Goal: Task Accomplishment & Management: Manage account settings

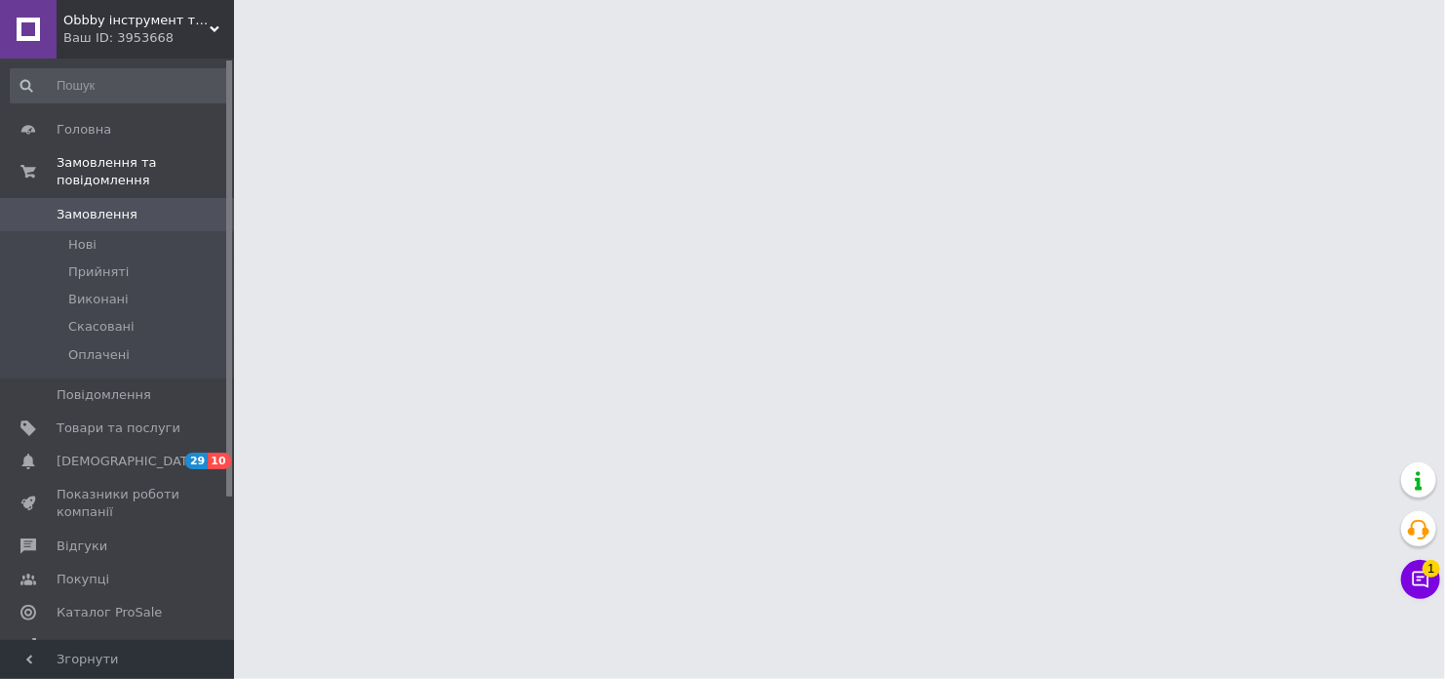
click at [128, 206] on span "Замовлення" at bounding box center [119, 215] width 124 height 18
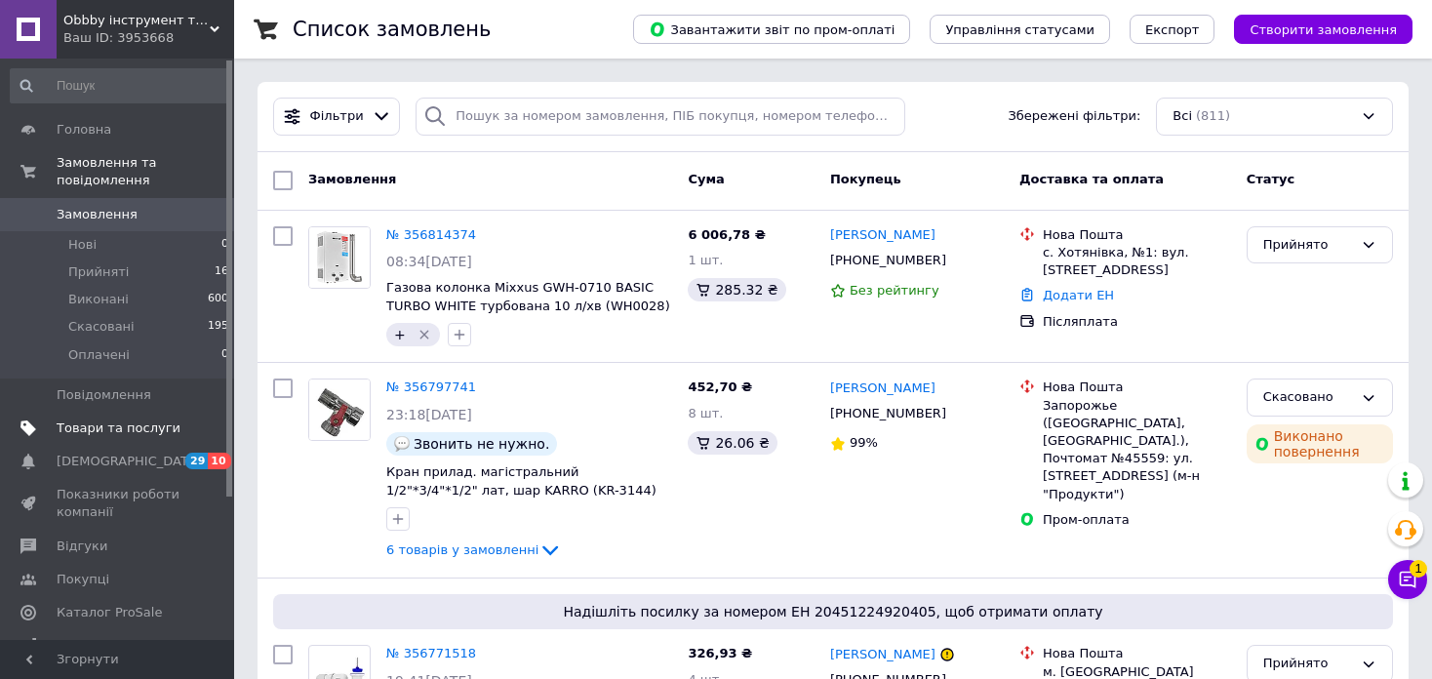
click at [101, 419] on span "Товари та послуги" at bounding box center [119, 428] width 124 height 18
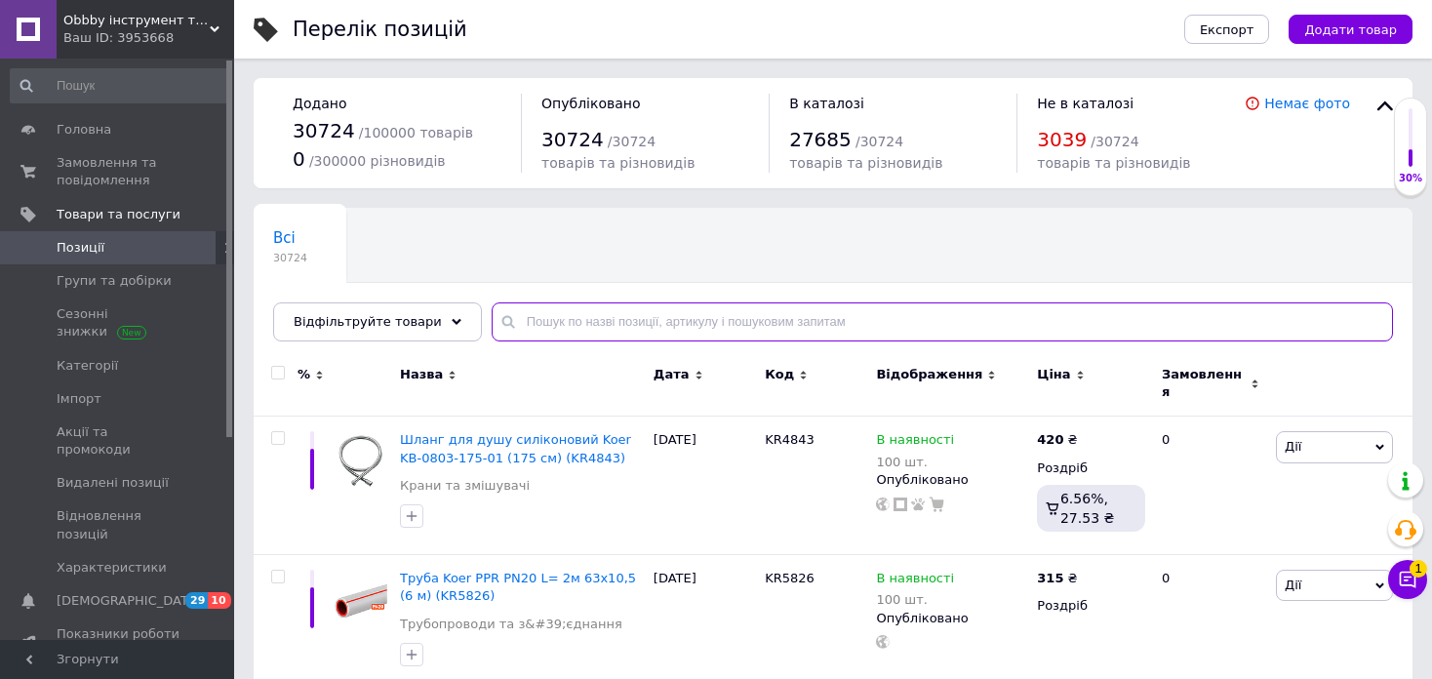
click at [565, 325] on input "text" at bounding box center [941, 321] width 901 height 39
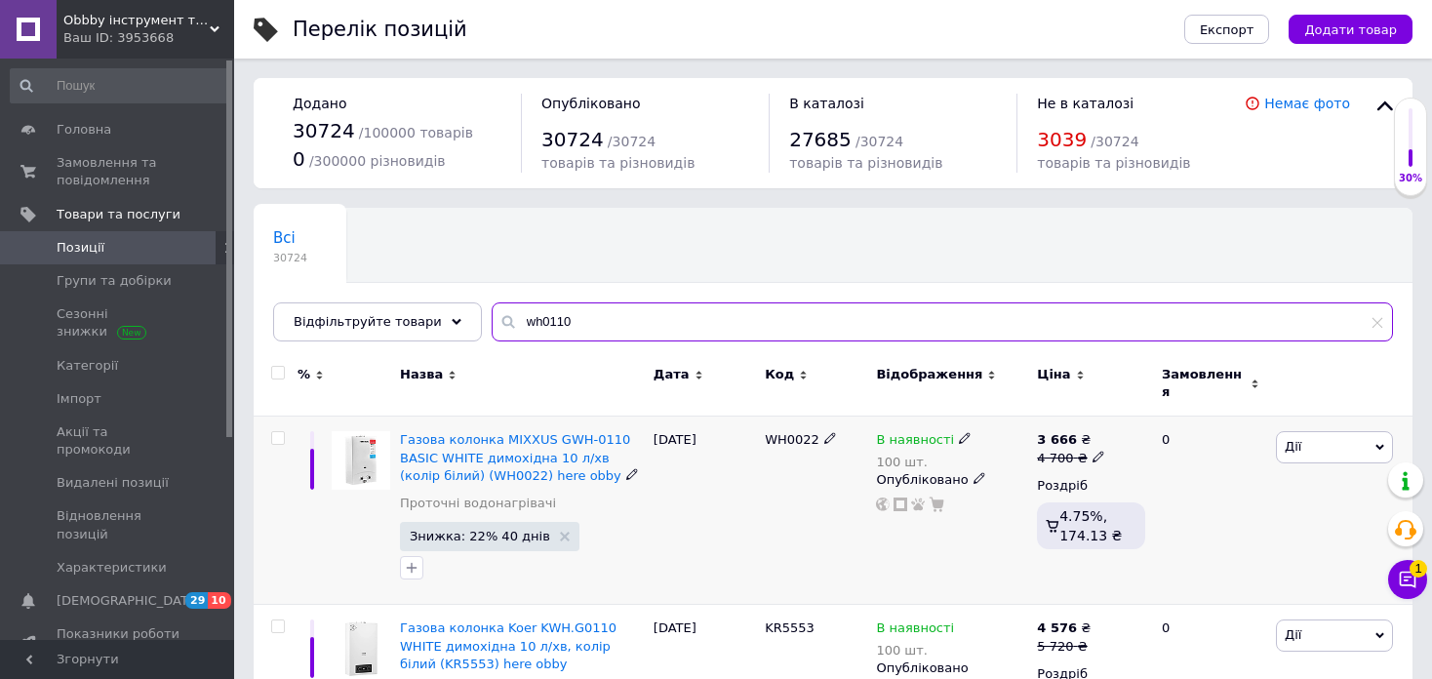
type input "wh0110"
drag, startPoint x: 753, startPoint y: 430, endPoint x: 813, endPoint y: 430, distance: 60.5
click at [813, 430] on div "Газова колонка MIXXUS GWH-0110 BASIC WHITE димохідна 10 л/хв (колір білий) (WH0…" at bounding box center [833, 510] width 1159 height 188
copy div "WH0022"
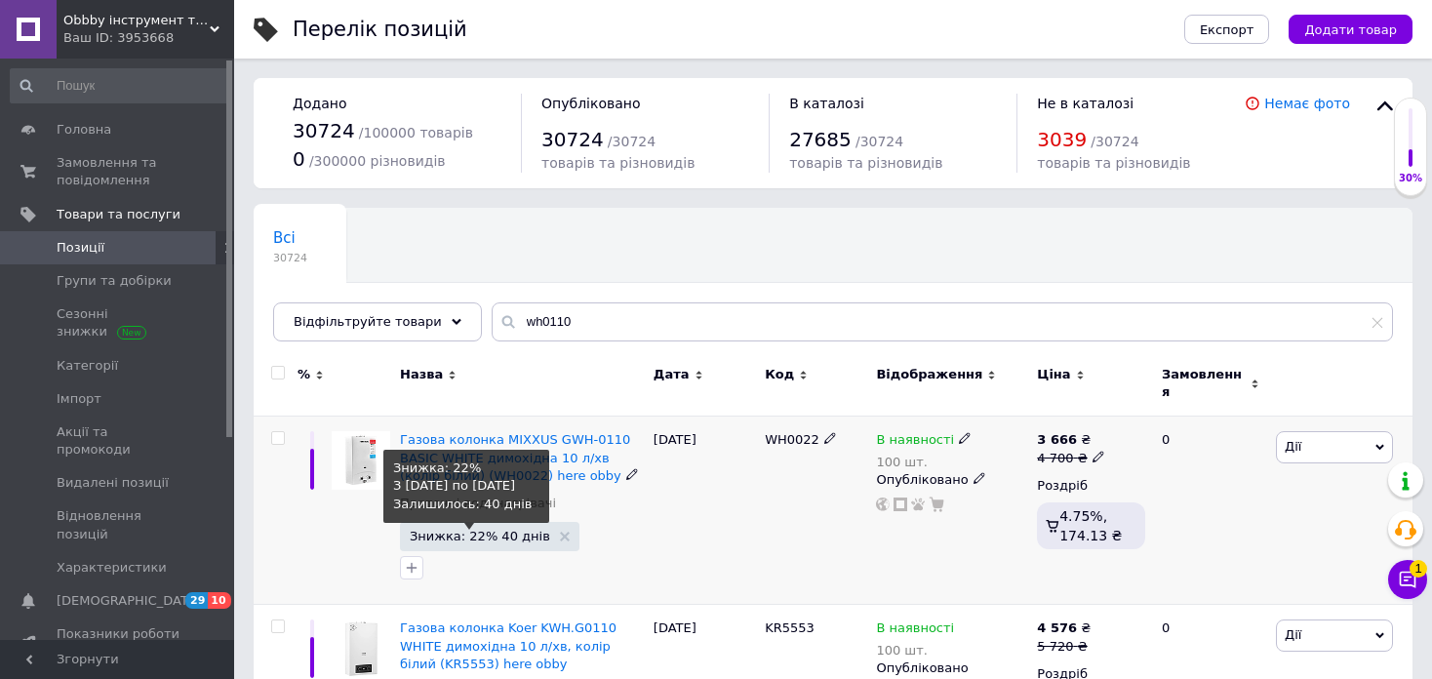
click at [463, 530] on span "Знижка: 22% 40 днів" at bounding box center [480, 536] width 140 height 13
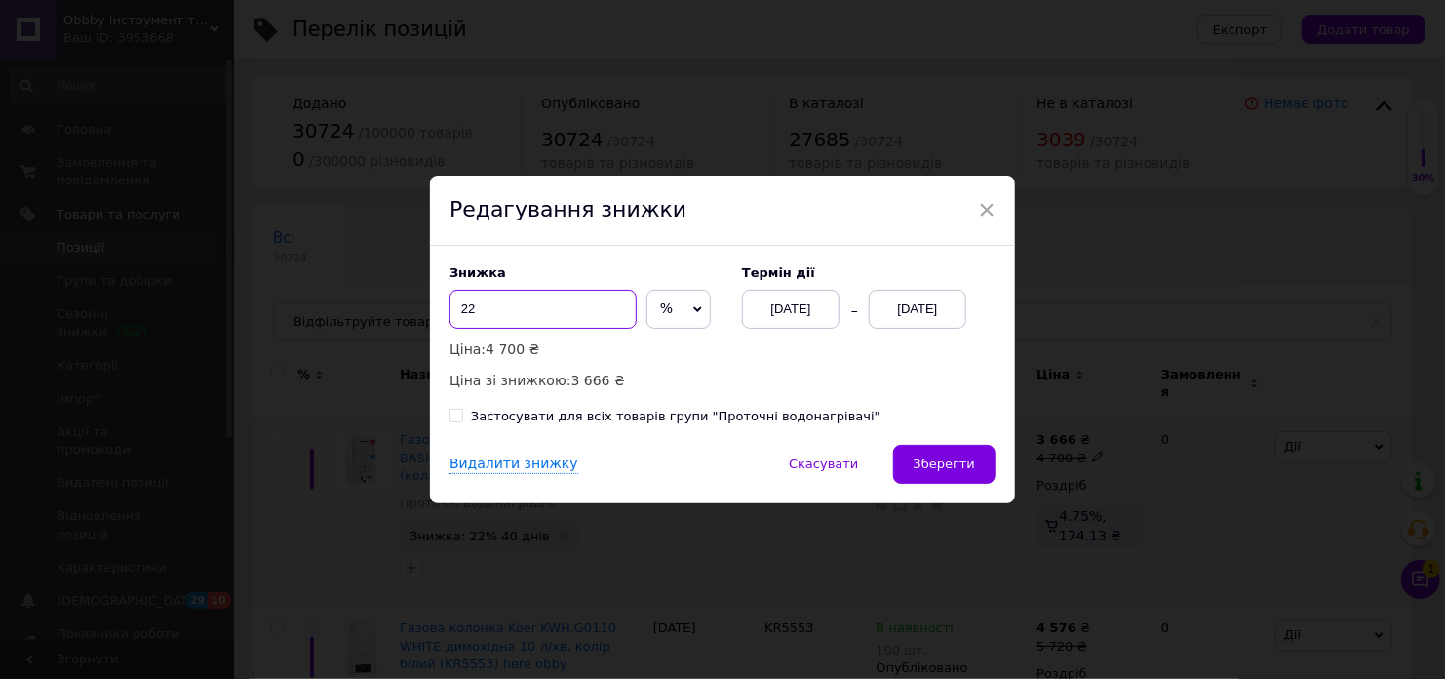
drag, startPoint x: 548, startPoint y: 308, endPoint x: 418, endPoint y: 313, distance: 129.8
click at [418, 313] on div "× Редагування знижки Знижка 22 % ₴ Ціна: 4 700 ₴ Ціна зі знижкою: 3 666 ₴ Термі…" at bounding box center [722, 339] width 1445 height 679
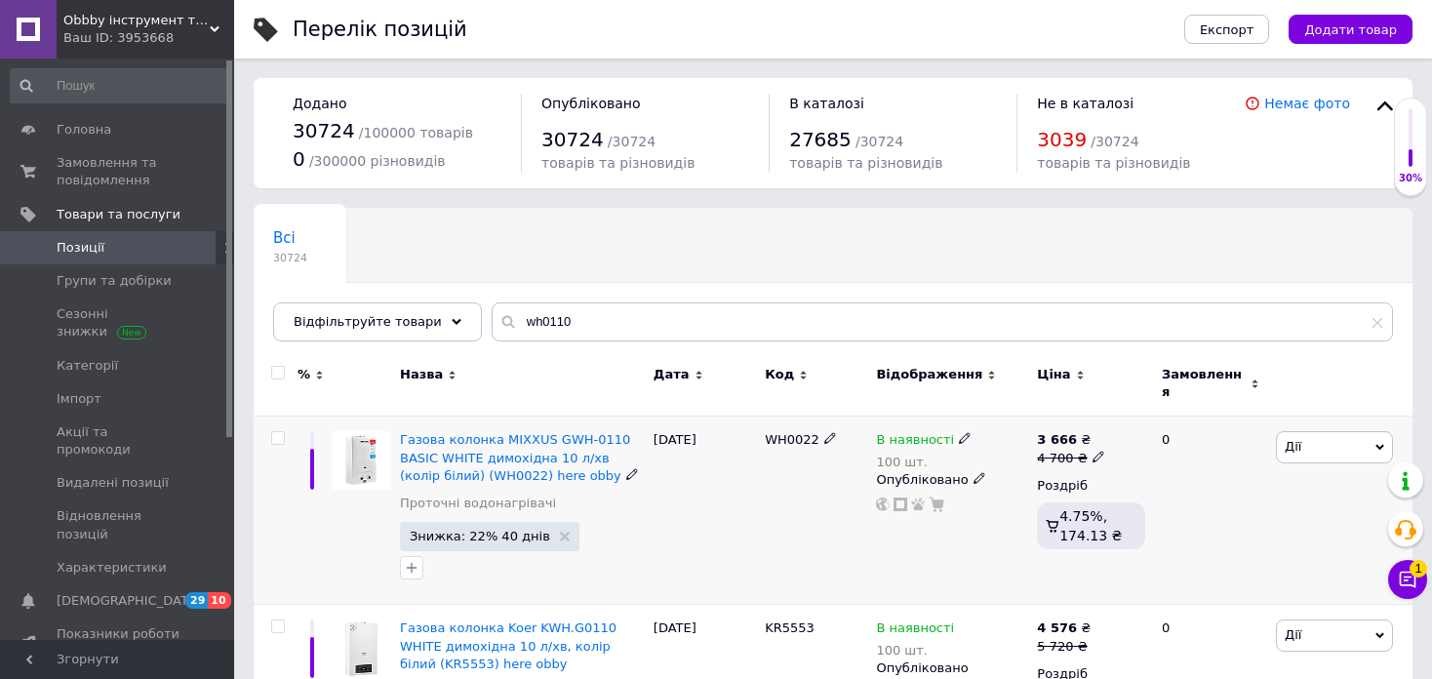
click at [493, 532] on span "Знижка: 22% 40 днів" at bounding box center [489, 536] width 179 height 29
drag, startPoint x: 397, startPoint y: 418, endPoint x: 455, endPoint y: 459, distance: 71.4
click at [455, 459] on div "Газова колонка MIXXUS GWH-0110 BASIC WHITE димохідна 10 л/хв (колір білий) (WH0…" at bounding box center [522, 510] width 254 height 188
copy span "Газова колонка MIXXUS GWH-0110 BASIC WHITE димохідна 10 л/хв (колір білий) (WH0…"
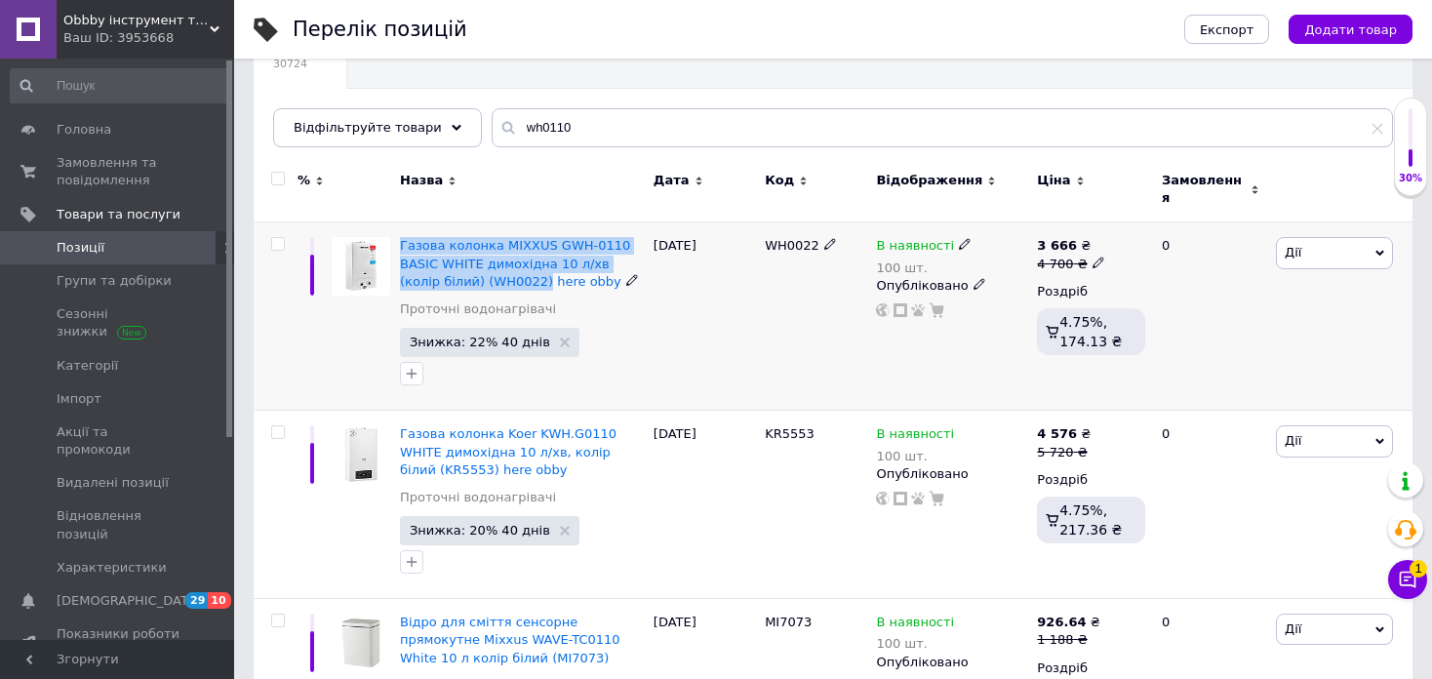
scroll to position [195, 0]
